Goal: Task Accomplishment & Management: Use online tool/utility

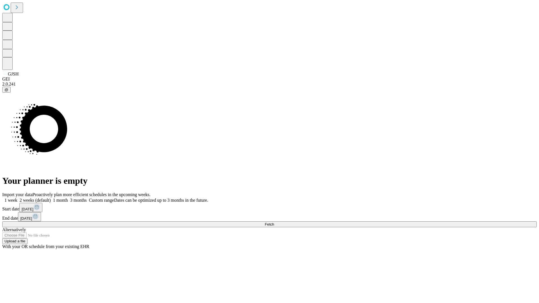
click at [274, 222] on span "Fetch" at bounding box center [269, 224] width 9 height 4
